Goal: Task Accomplishment & Management: Complete application form

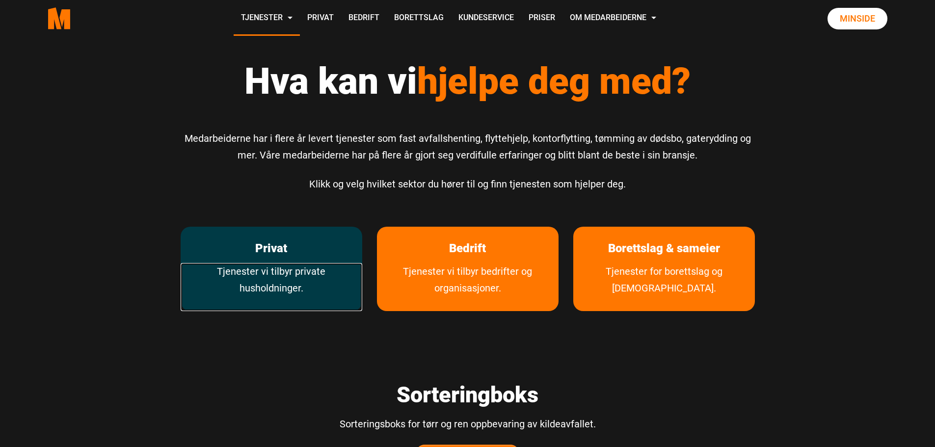
click at [265, 265] on link "Tjenester vi tilbyr private husholdninger." at bounding box center [272, 287] width 182 height 48
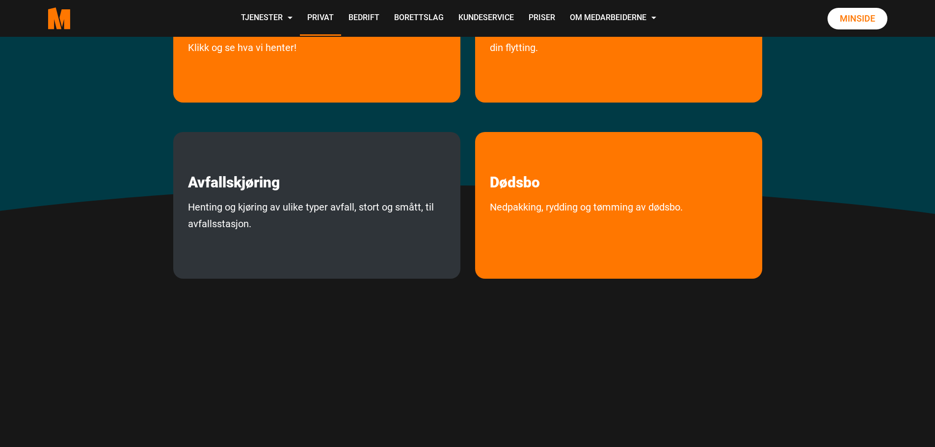
scroll to position [294, 0]
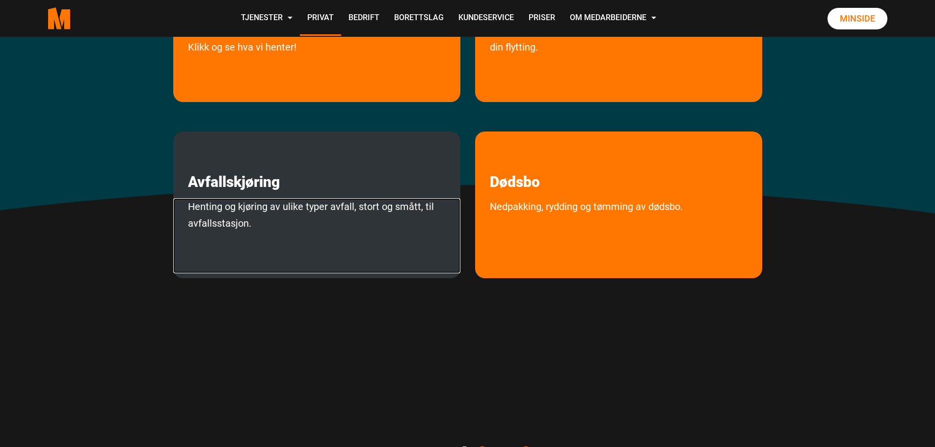
click at [250, 207] on link "Henting og kjøring av ulike typer avfall, stort og smått, til avfallsstasjon." at bounding box center [316, 235] width 287 height 75
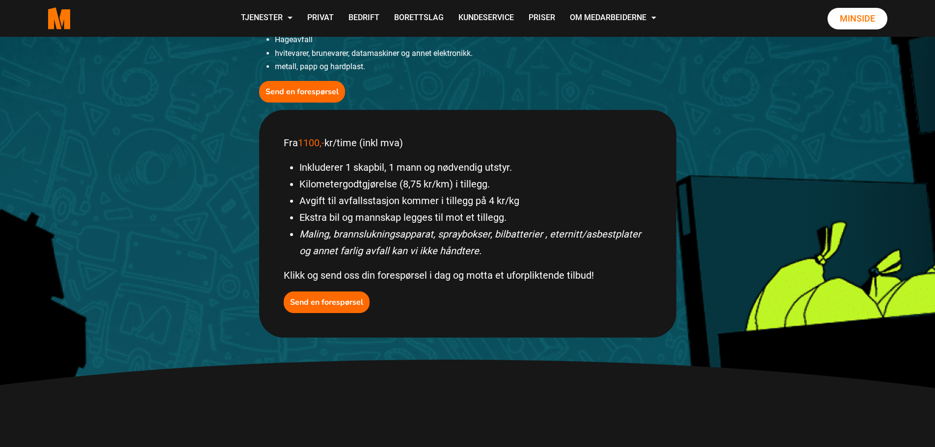
scroll to position [393, 0]
click at [338, 300] on b "Send en forespørsel" at bounding box center [326, 301] width 73 height 11
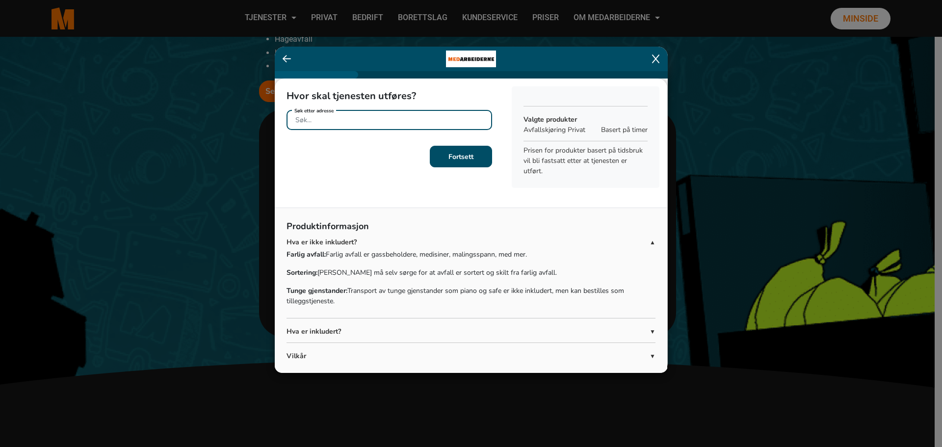
click at [320, 123] on input "Søk etter adresse" at bounding box center [390, 120] width 206 height 20
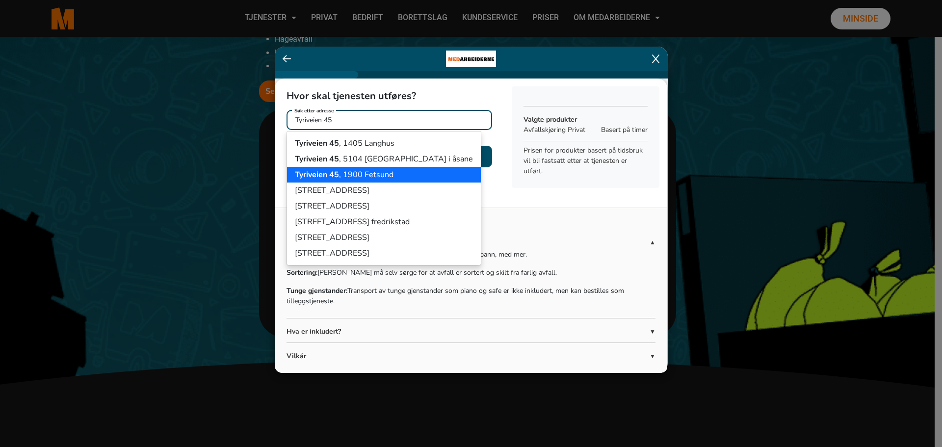
click at [340, 175] on ngb-highlight "[STREET_ADDRESS]" at bounding box center [344, 174] width 99 height 11
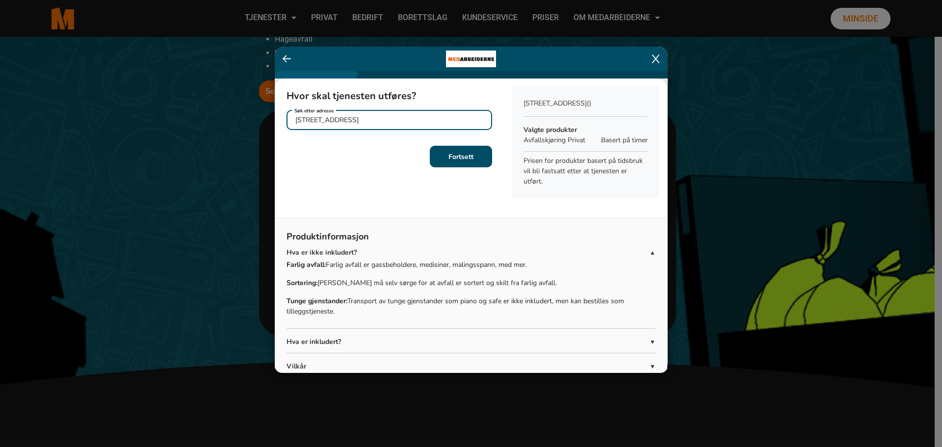
type input "[STREET_ADDRESS]"
click at [472, 157] on button "Fortsett" at bounding box center [461, 157] width 62 height 22
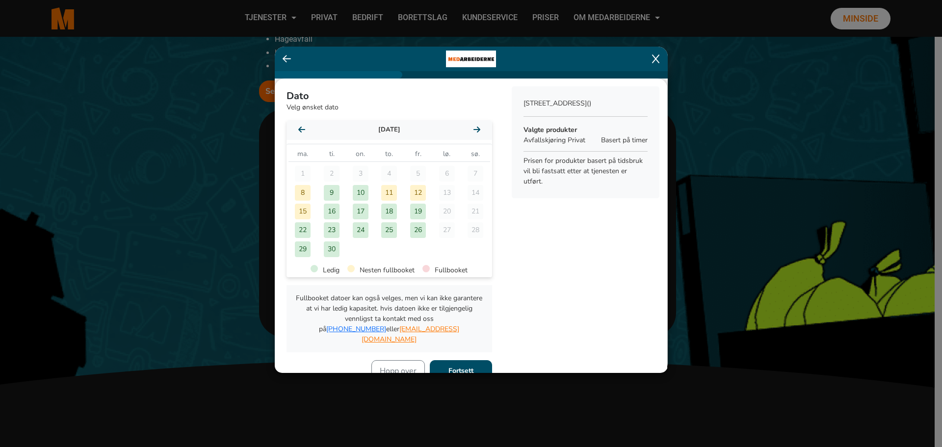
click at [306, 229] on div "22" at bounding box center [303, 230] width 16 height 16
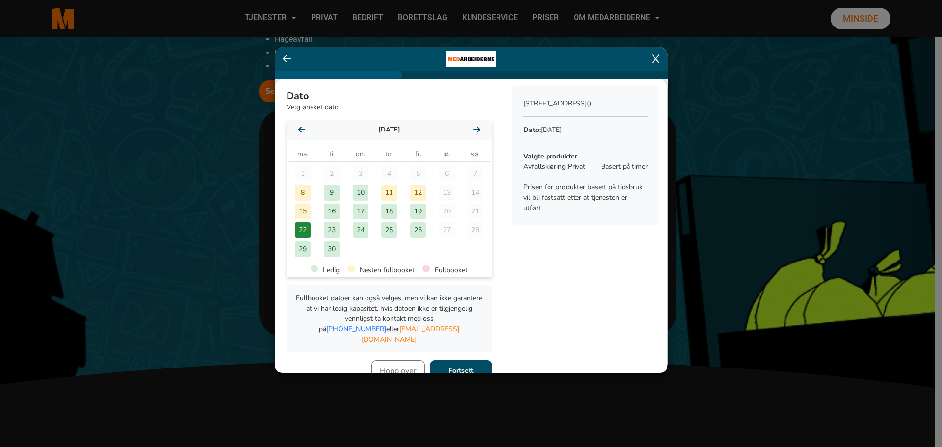
click at [151, 156] on ngb-modal-window "[PERSON_NAME] ønsket dato [DATE] [DATE] ma. ti. on. to. fr. lø. sø. 1 2 3 4 5 6…" at bounding box center [471, 223] width 942 height 447
click at [468, 366] on b "Fortsett" at bounding box center [460, 370] width 25 height 9
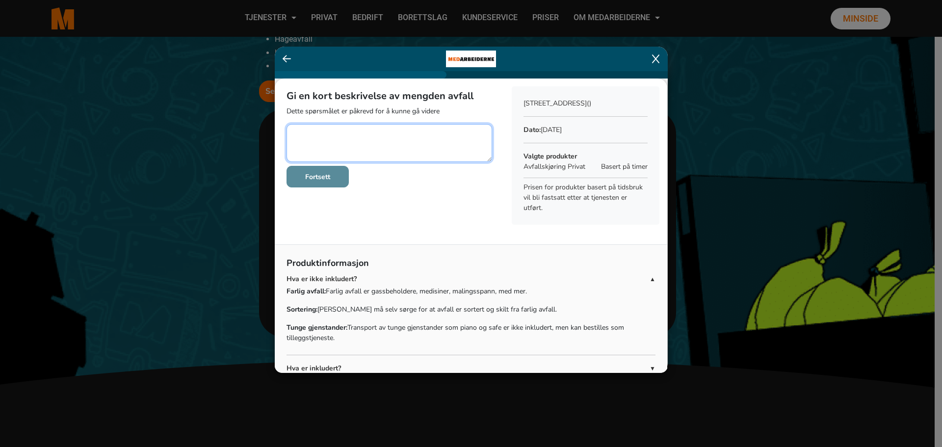
click at [316, 133] on textarea at bounding box center [390, 143] width 206 height 38
click at [311, 132] on textarea at bounding box center [390, 143] width 206 height 38
click at [338, 133] on textarea at bounding box center [390, 143] width 206 height 38
click at [309, 131] on textarea at bounding box center [390, 143] width 206 height 38
click at [349, 131] on textarea at bounding box center [390, 143] width 206 height 38
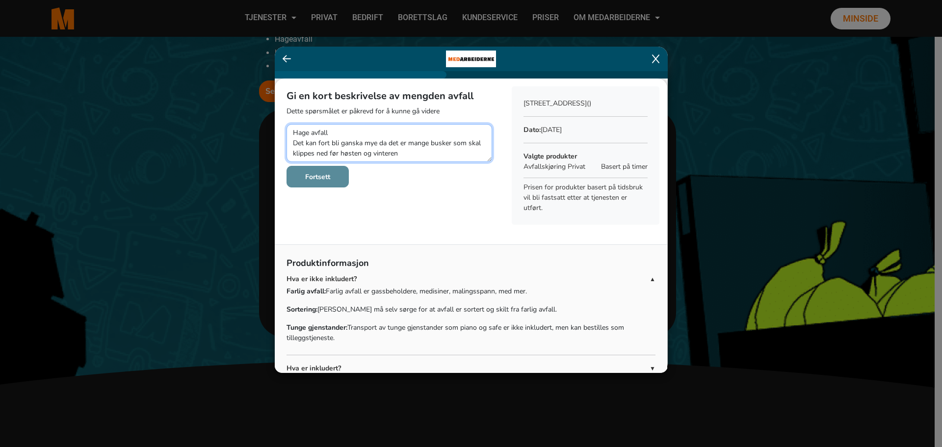
click at [312, 131] on textarea at bounding box center [390, 143] width 206 height 38
type textarea "Hageavfall Det kan fort bli ganska mye da det er mange busker som skal klippes …"
click at [313, 178] on b "Fortsett" at bounding box center [317, 176] width 25 height 9
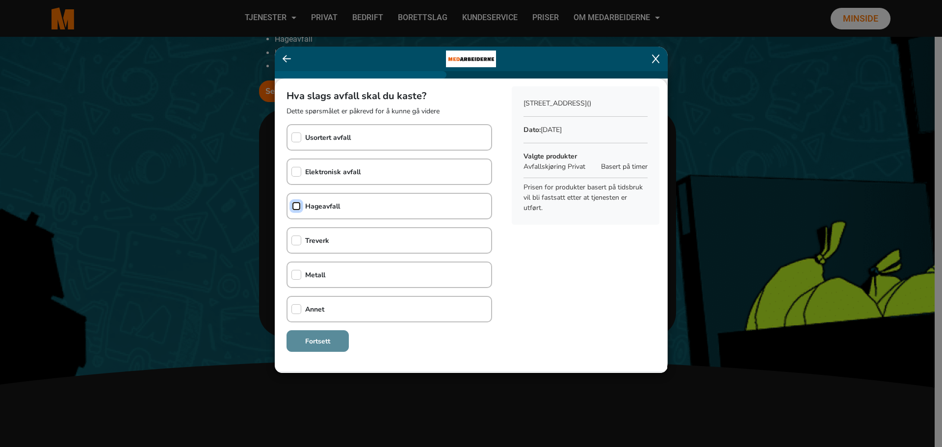
click at [296, 205] on input "checkbox" at bounding box center [296, 206] width 10 height 10
checkbox input "true"
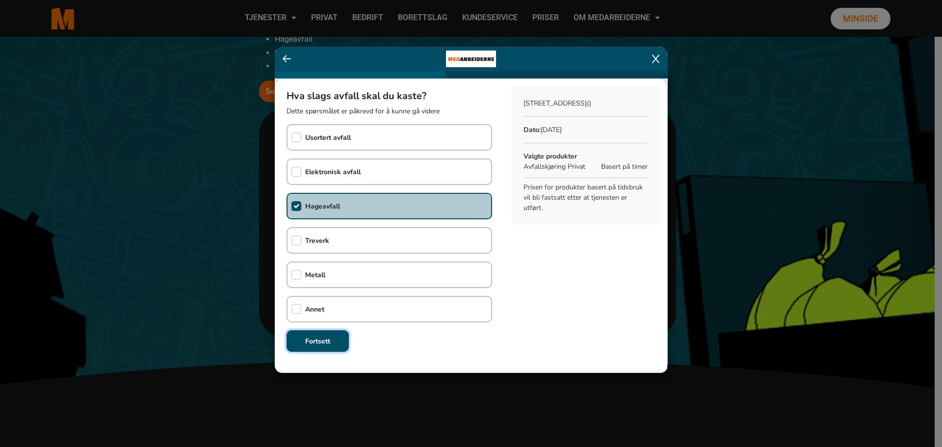
click at [323, 345] on b "Fortsett" at bounding box center [317, 341] width 25 height 9
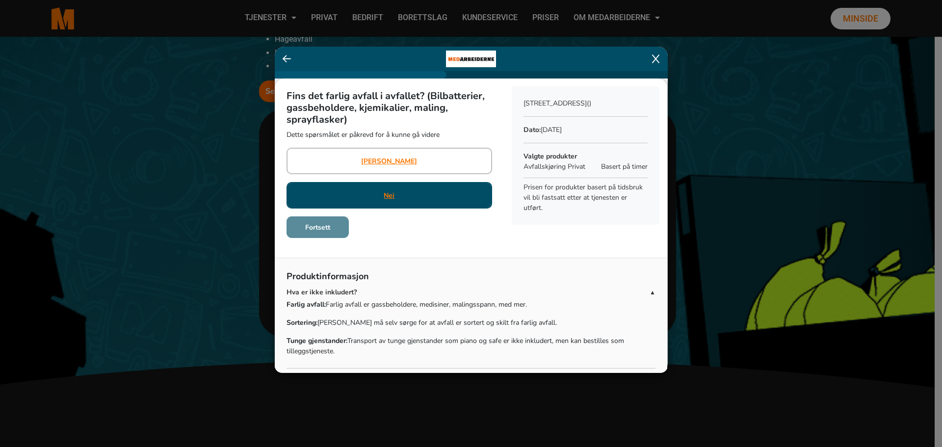
click at [403, 195] on div "Nei" at bounding box center [390, 195] width 206 height 26
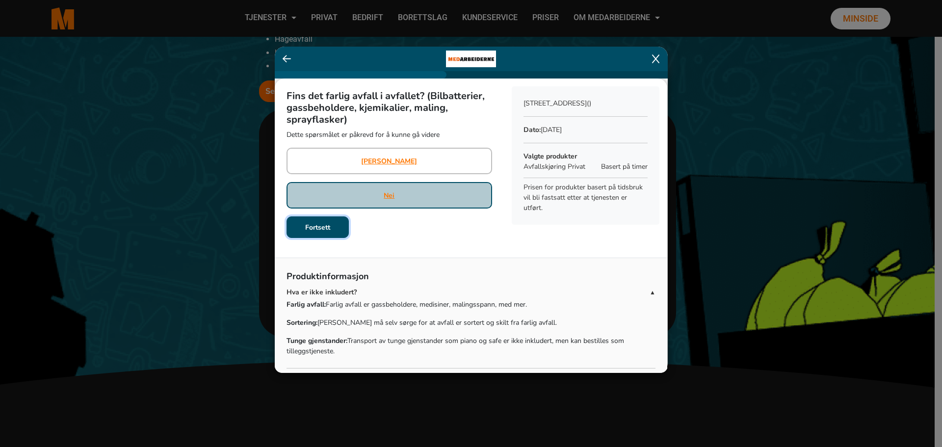
click at [312, 234] on button "Fortsett" at bounding box center [318, 227] width 62 height 22
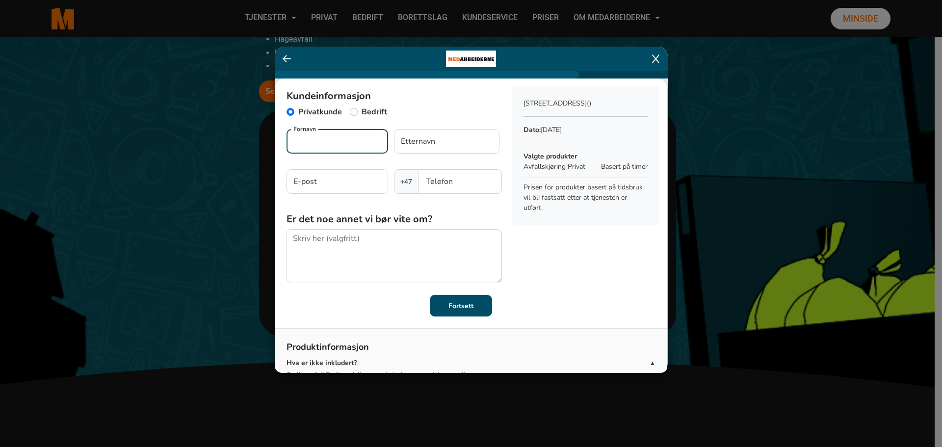
click at [331, 150] on input "Fornavn" at bounding box center [338, 141] width 102 height 25
type input "Cathrin"
click at [445, 145] on input "Etternavn" at bounding box center [446, 141] width 105 height 25
type input "Wall"
click at [327, 175] on input "E-post" at bounding box center [338, 181] width 102 height 25
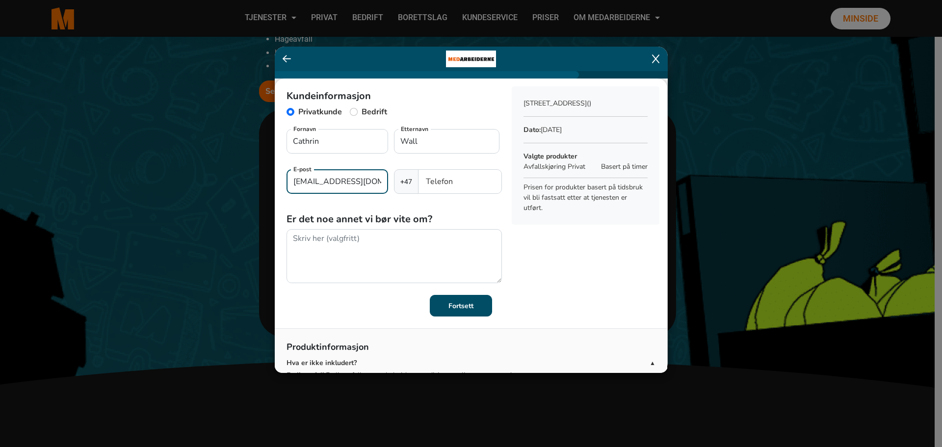
type input "[EMAIL_ADDRESS][DOMAIN_NAME]"
click at [444, 180] on input "Telefon" at bounding box center [459, 181] width 83 height 25
type input "97654133"
click at [471, 307] on button "Fortsett" at bounding box center [461, 306] width 62 height 22
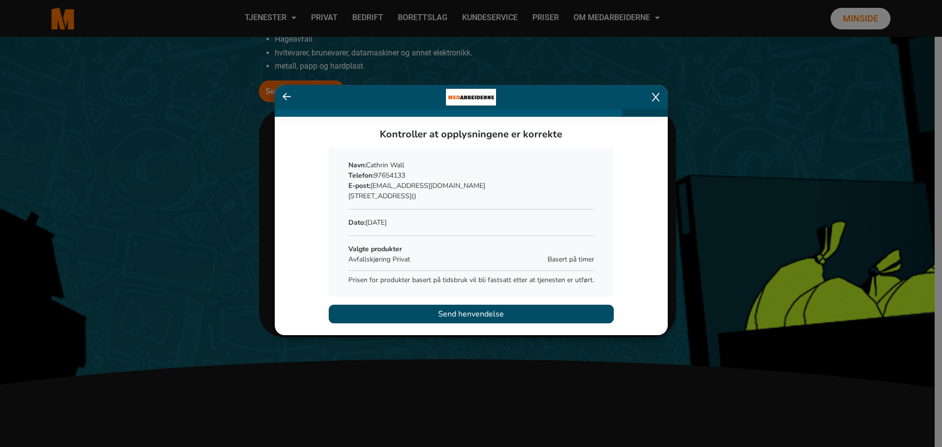
click at [457, 310] on span "Send henvendelse" at bounding box center [471, 314] width 66 height 12
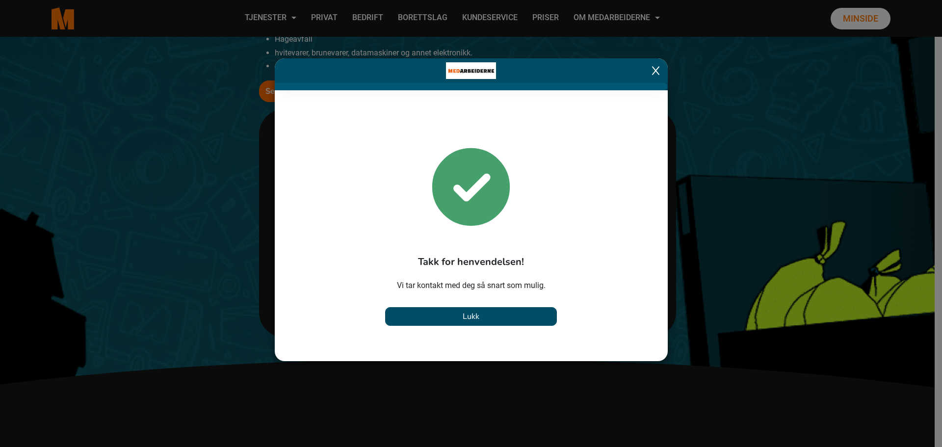
click at [473, 315] on span "Lukk" at bounding box center [471, 316] width 17 height 11
